Goal: Use online tool/utility: Use online tool/utility

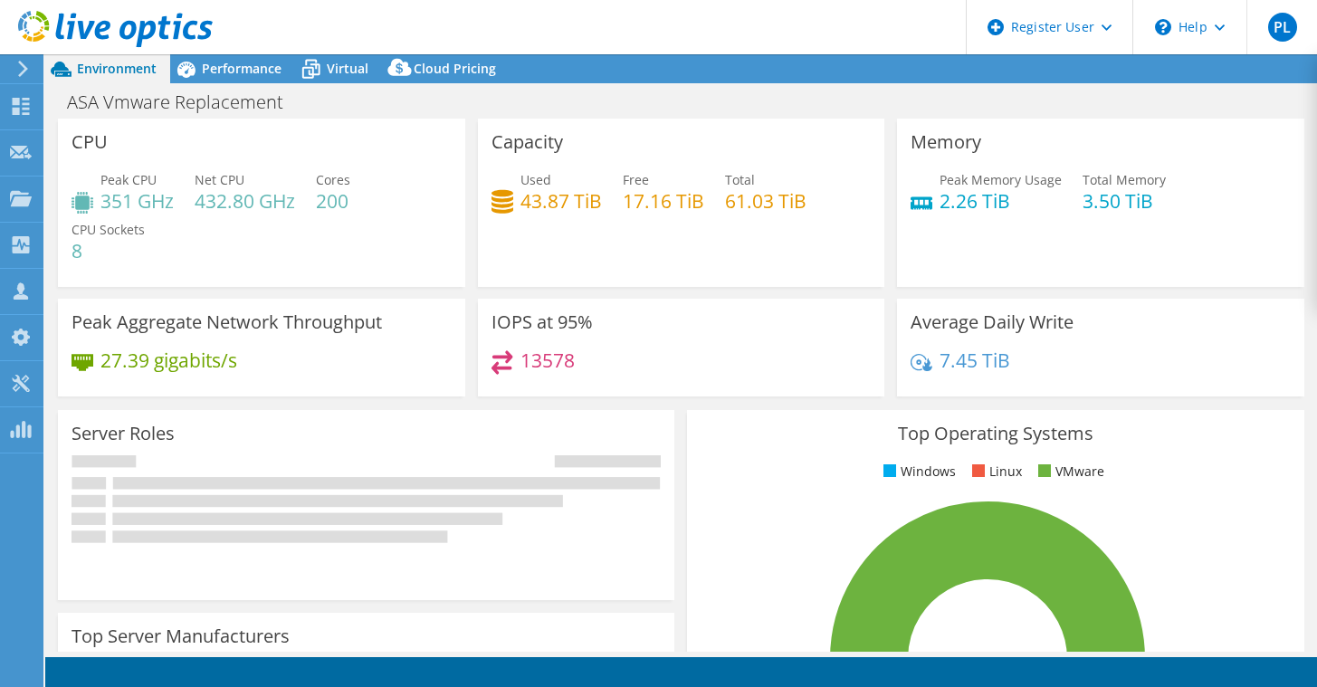
select select "USD"
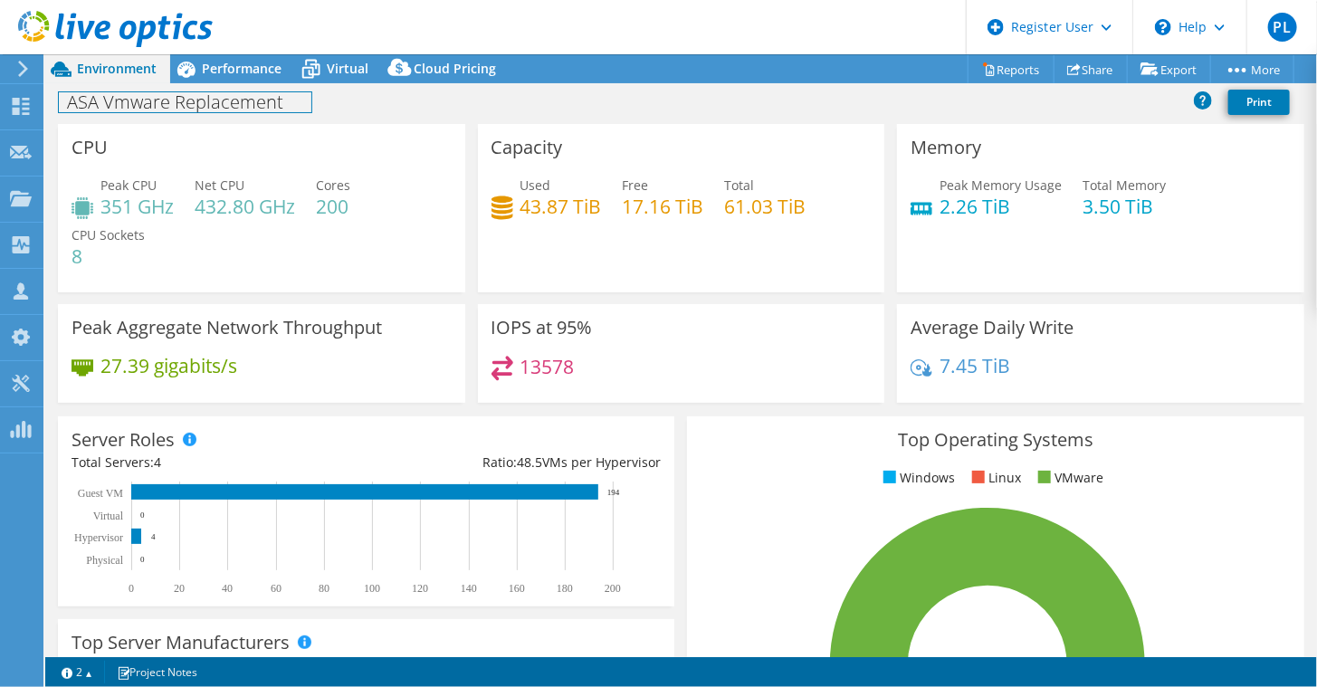
click at [246, 83] on div "ASA Vmware Replacement Print" at bounding box center [681, 103] width 1272 height 41
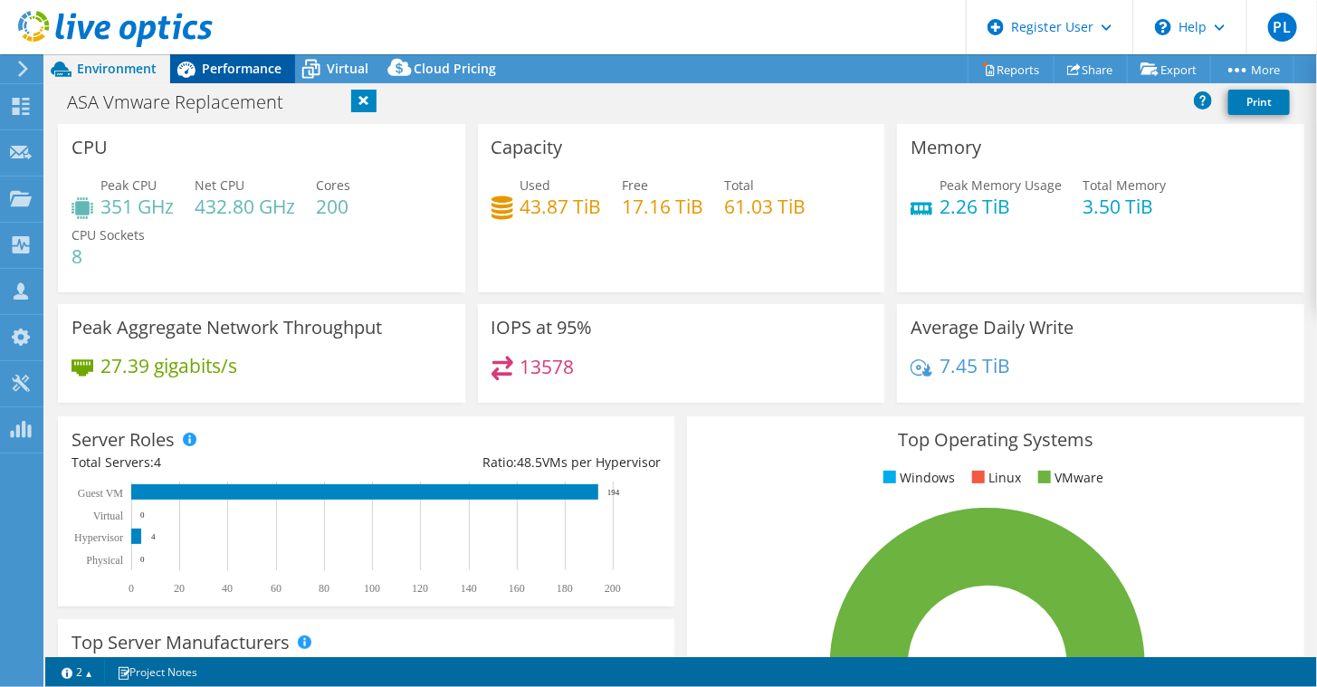
click at [240, 74] on span "Performance" at bounding box center [242, 68] width 80 height 17
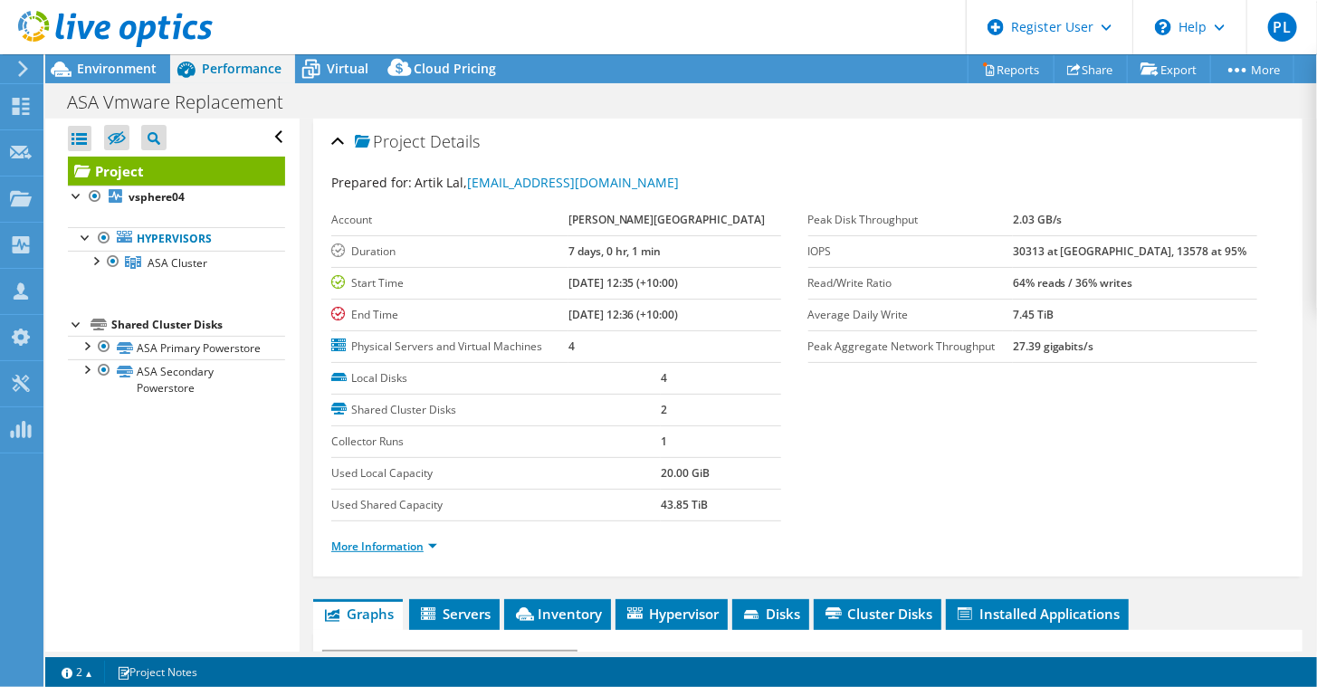
click at [428, 539] on link "More Information" at bounding box center [384, 546] width 106 height 15
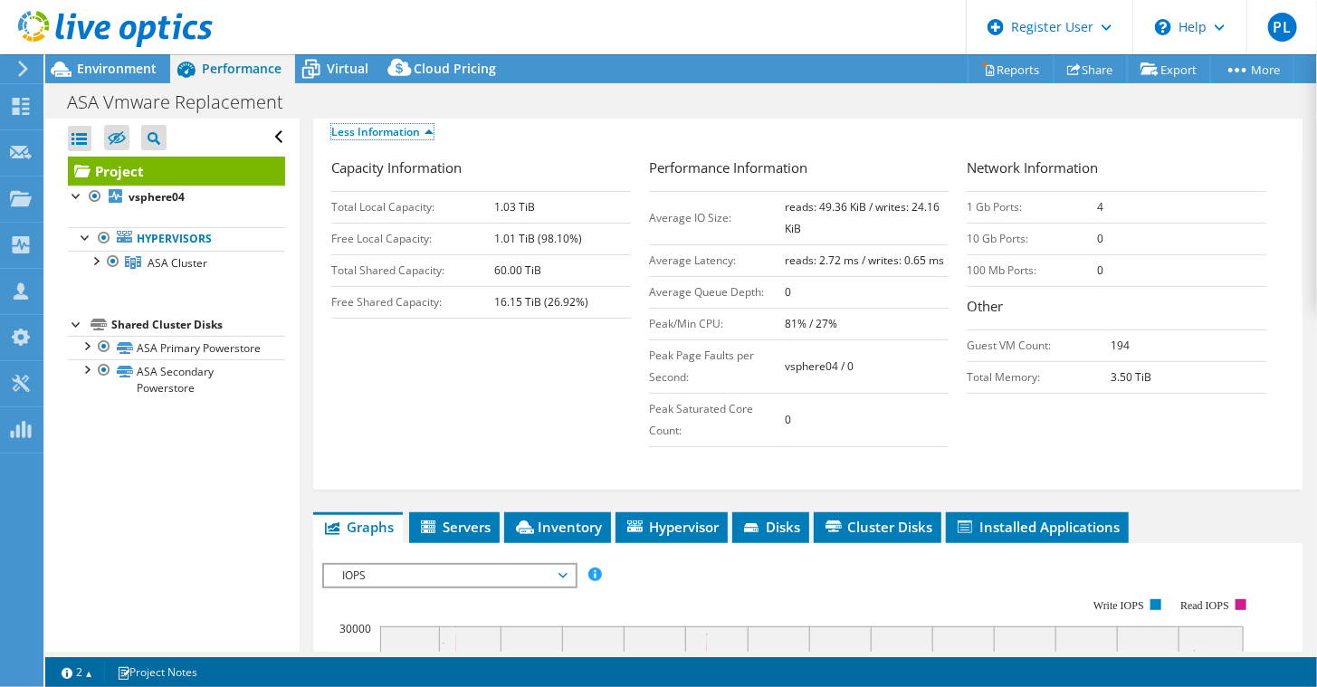
scroll to position [421, 0]
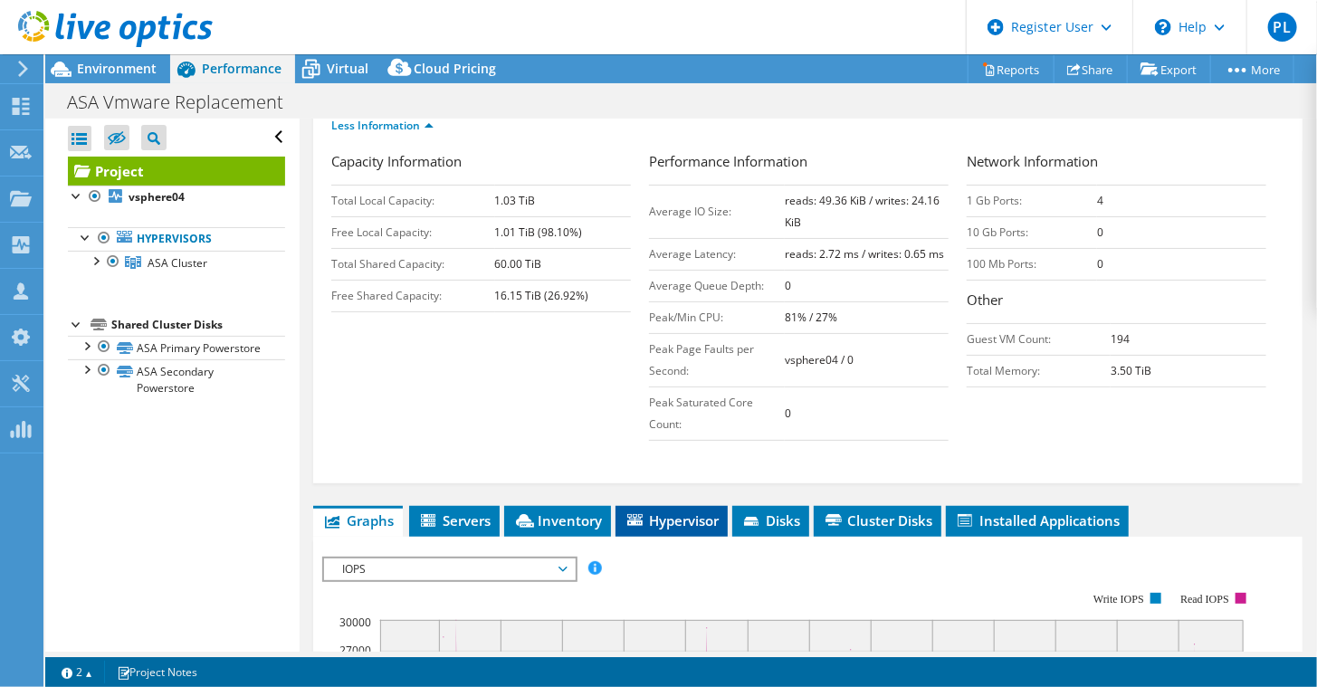
click at [665, 518] on span "Hypervisor" at bounding box center [672, 521] width 94 height 18
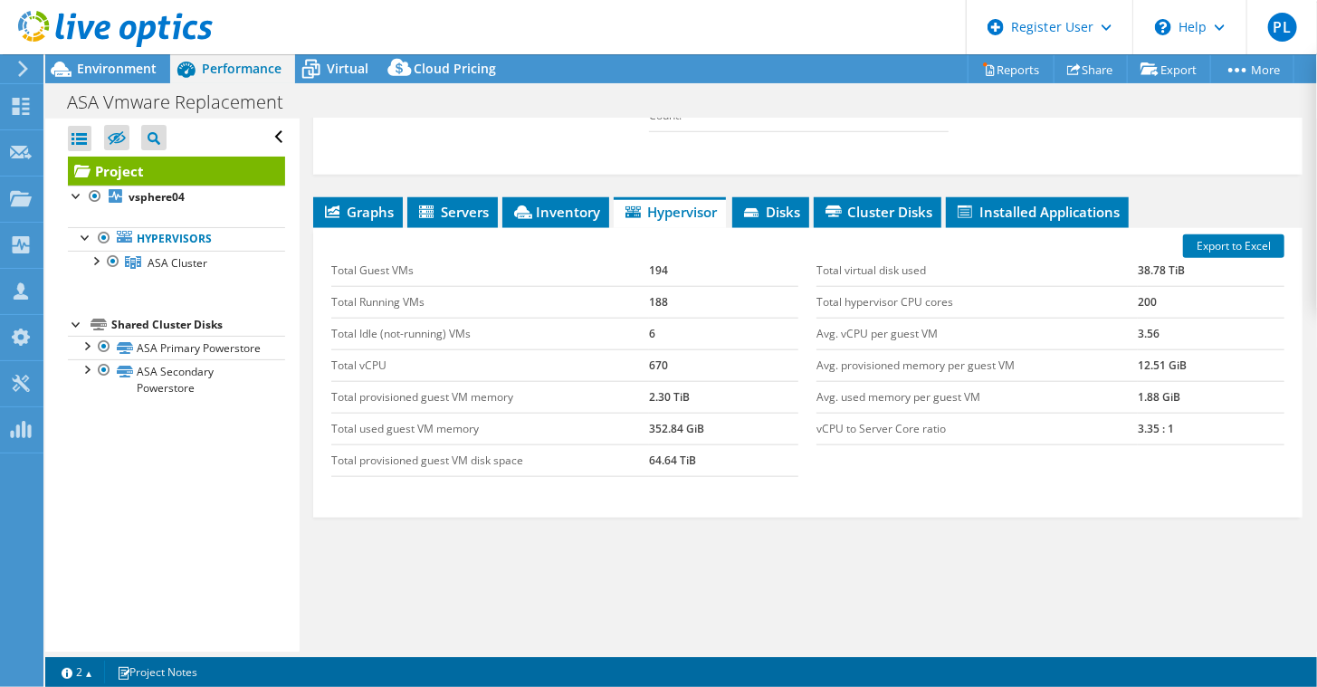
scroll to position [736, 0]
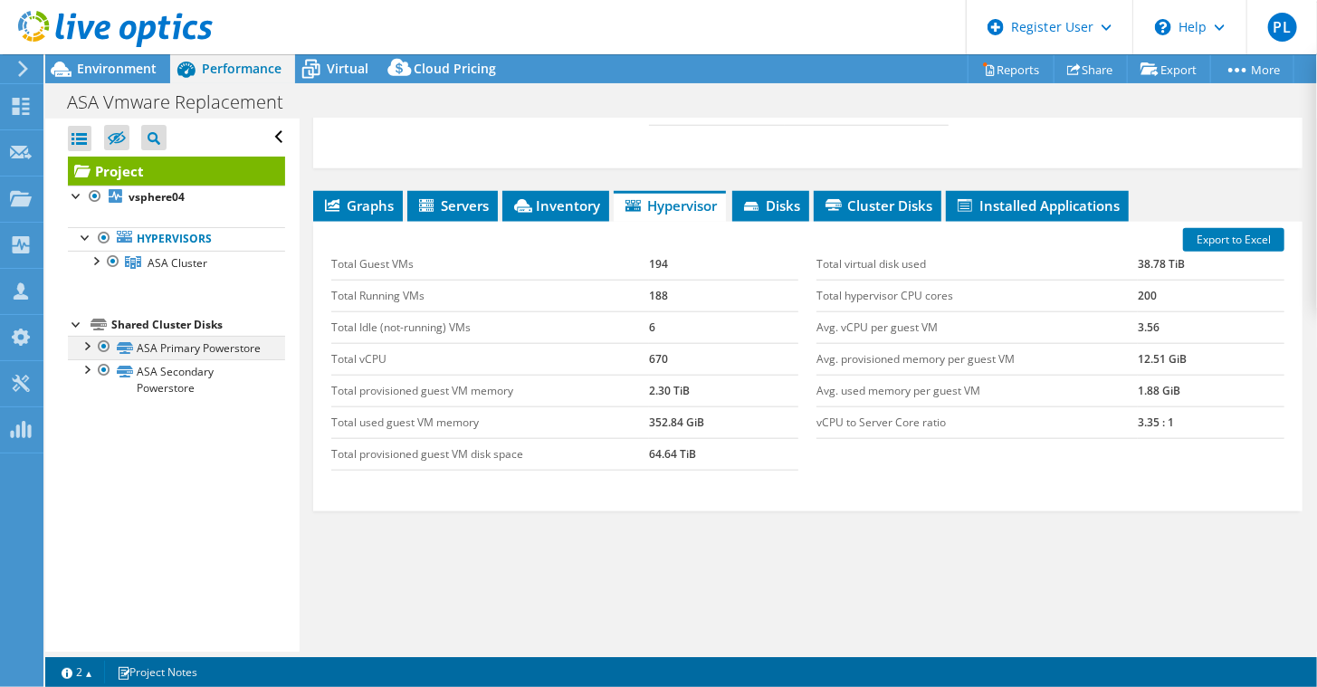
click at [103, 345] on div at bounding box center [104, 347] width 18 height 22
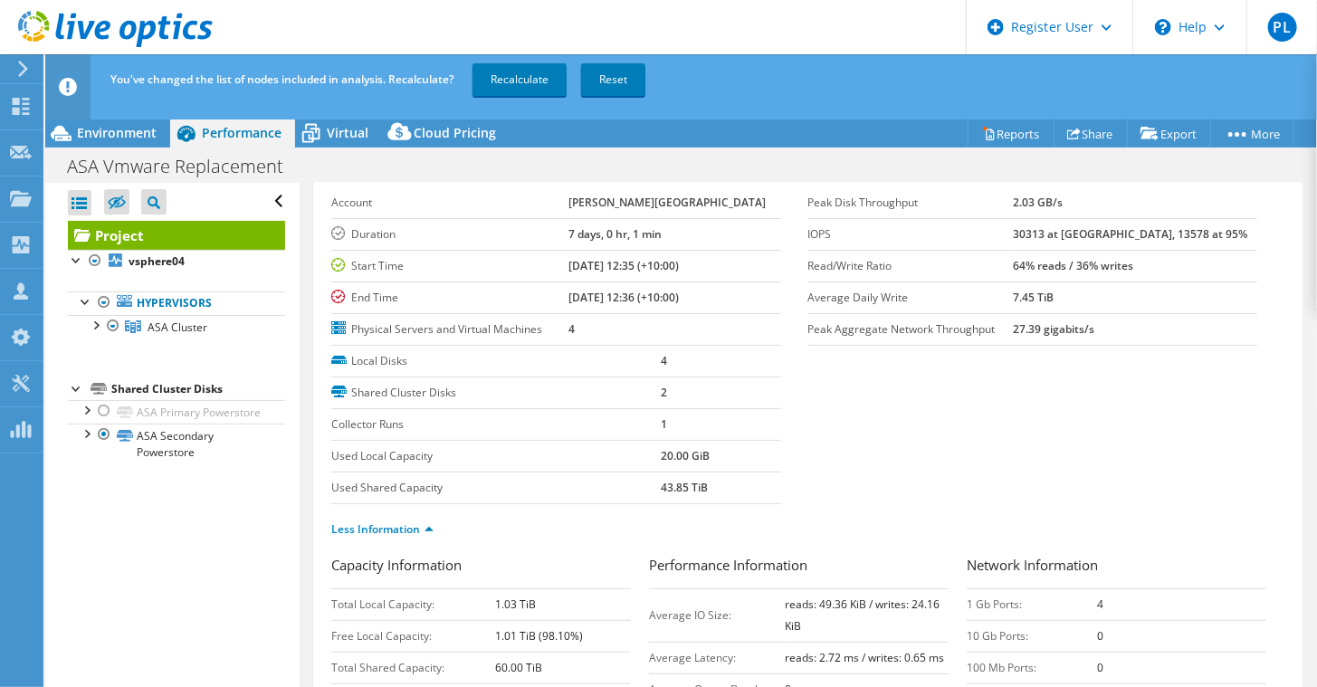
scroll to position [0, 0]
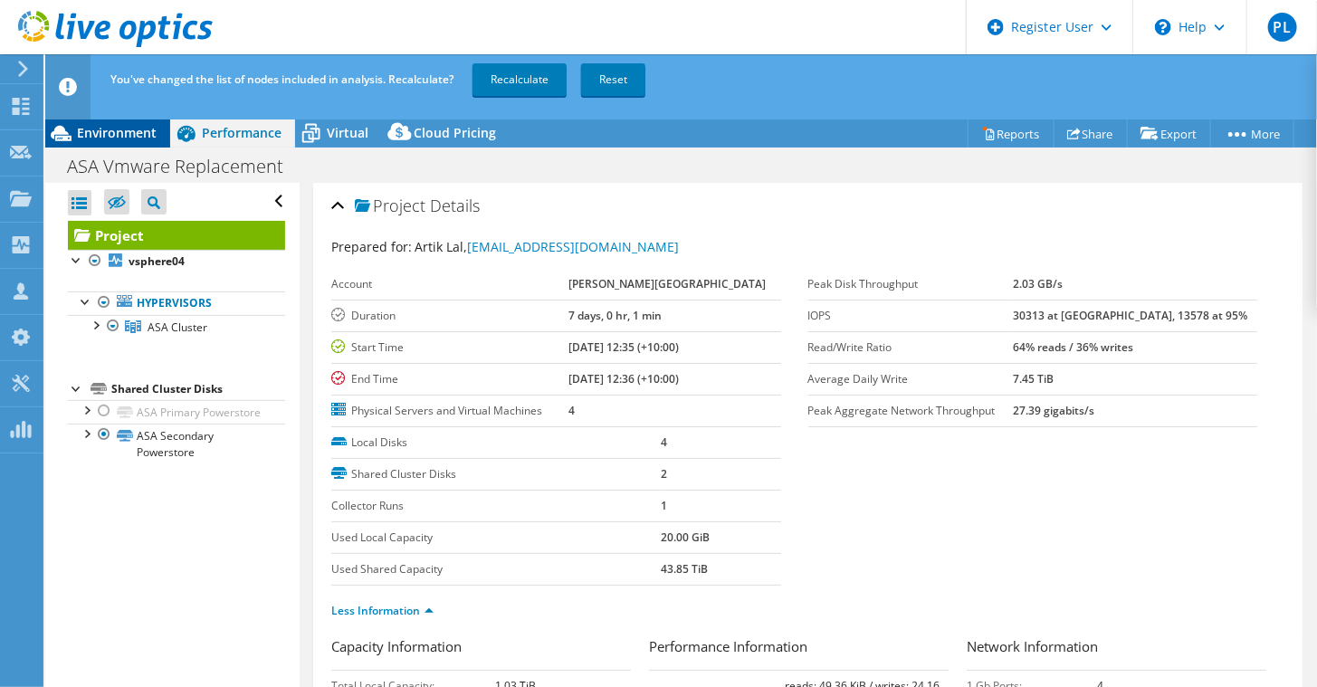
click at [146, 133] on span "Environment" at bounding box center [117, 132] width 80 height 17
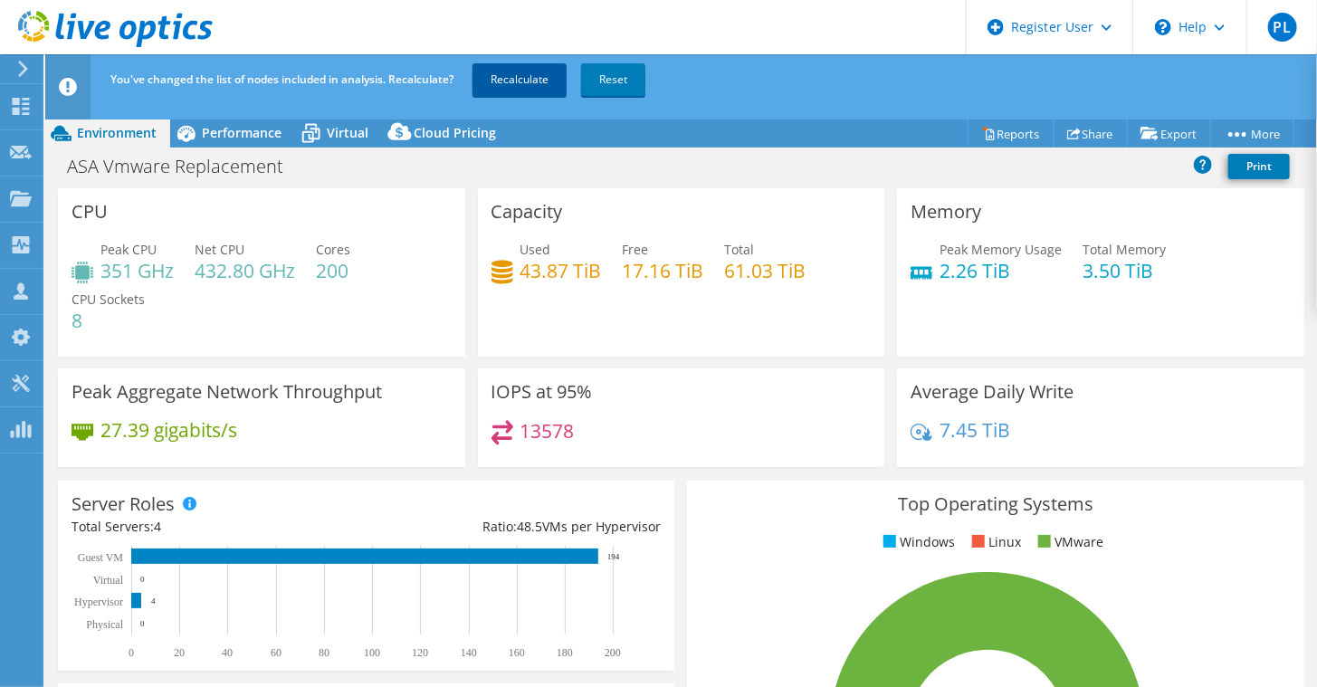
click at [516, 68] on link "Recalculate" at bounding box center [520, 79] width 94 height 33
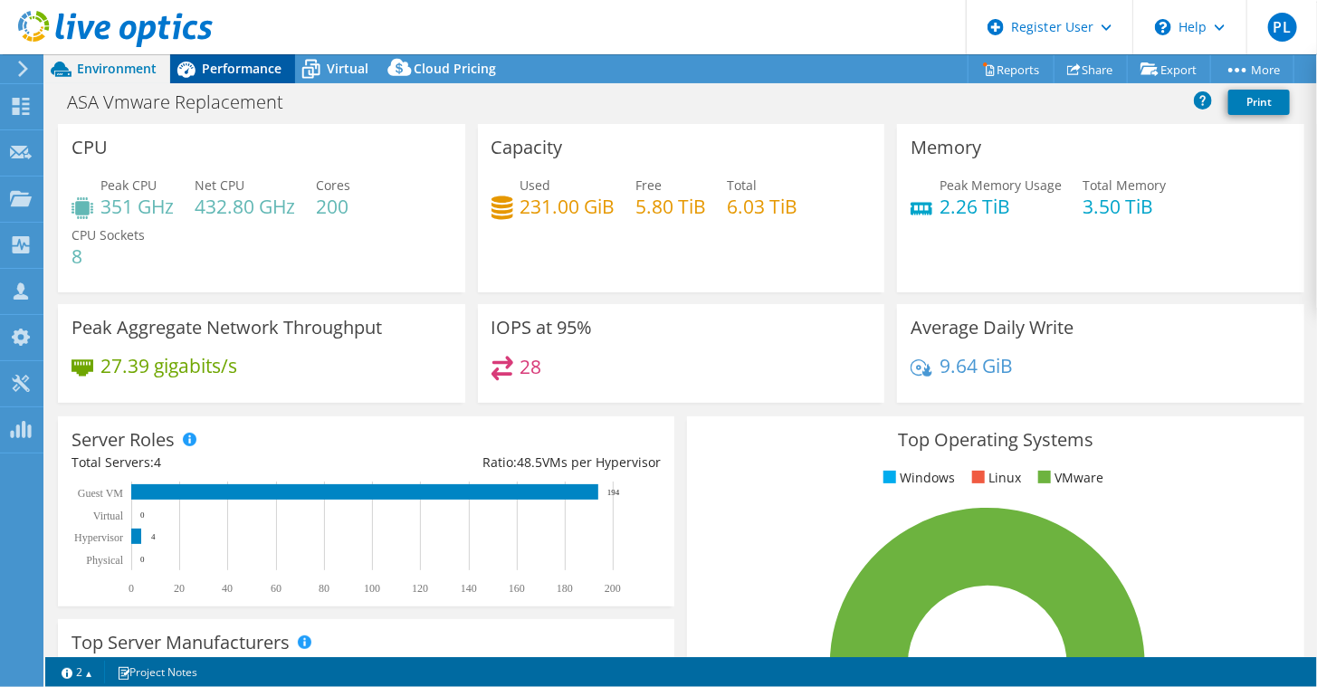
click at [232, 70] on span "Performance" at bounding box center [242, 68] width 80 height 17
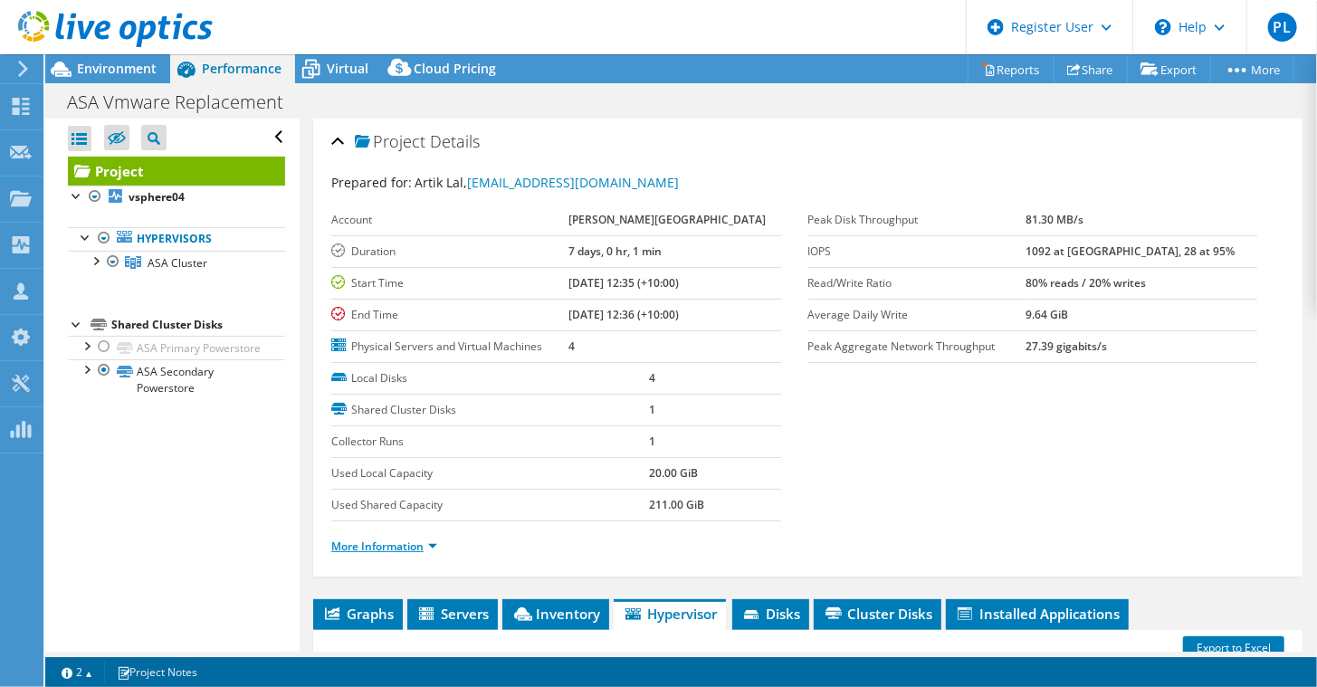
click at [431, 539] on link "More Information" at bounding box center [384, 546] width 106 height 15
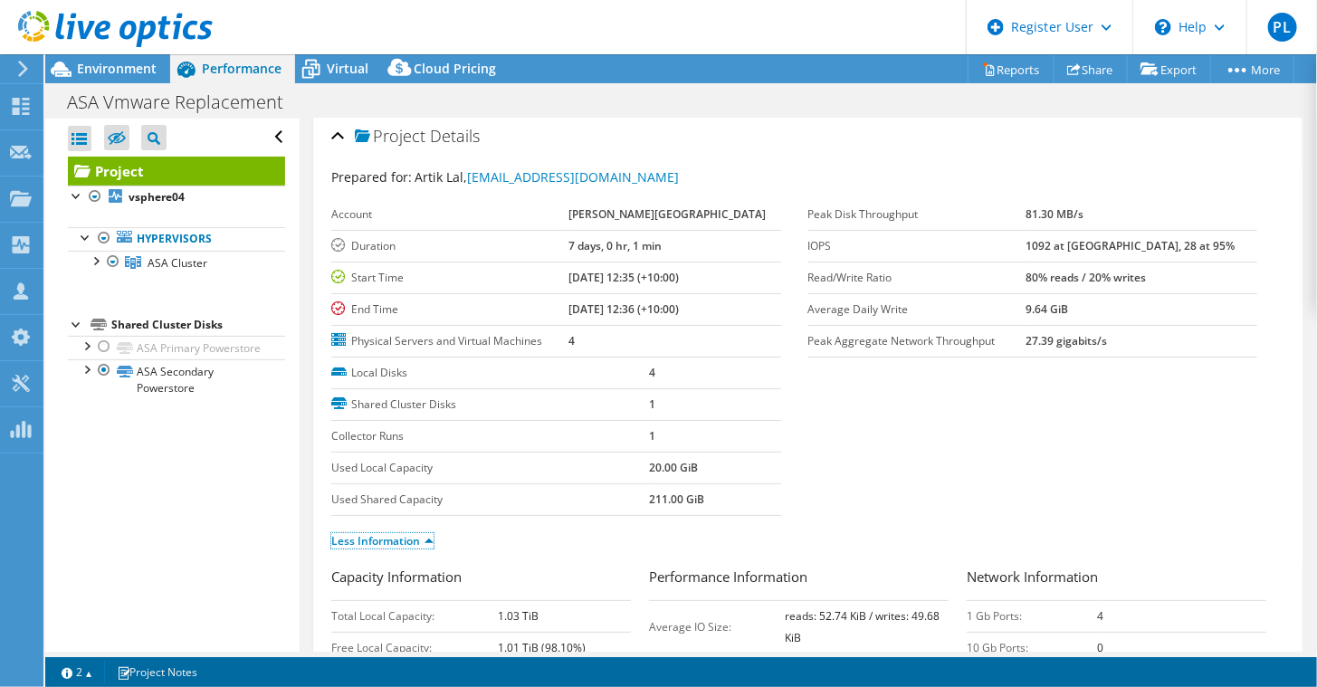
scroll to position [5, 0]
click at [105, 346] on div at bounding box center [104, 347] width 18 height 22
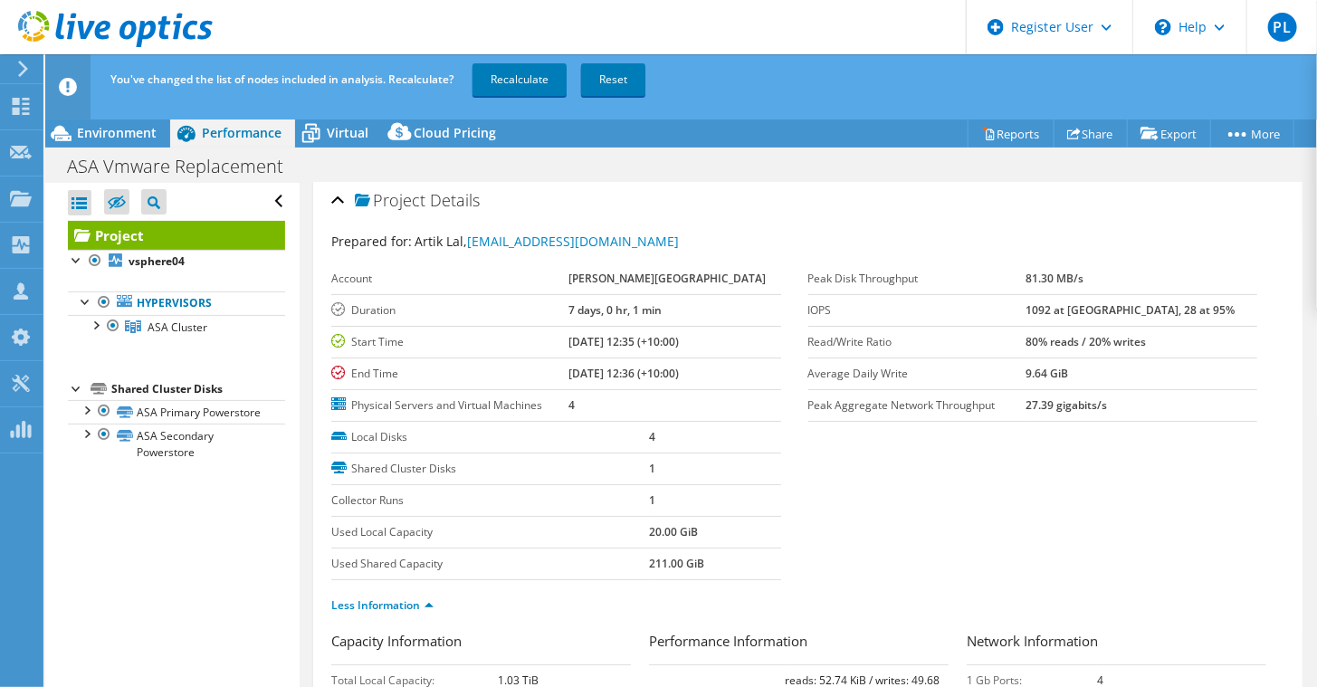
click at [524, 98] on div "You've changed the list of nodes included in analysis. Recalculate? Recalculate…" at bounding box center [715, 79] width 1218 height 51
click at [515, 88] on link "Recalculate" at bounding box center [520, 79] width 94 height 33
